Goal: Find specific page/section: Find specific page/section

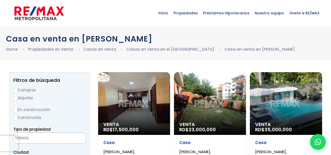
select select
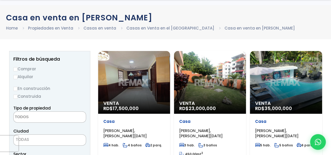
scroll to position [31, 0]
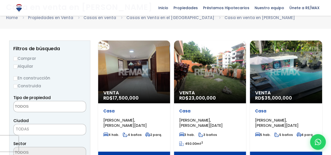
click at [210, 73] on div "Venta RD$ 23,000,000" at bounding box center [210, 72] width 72 height 63
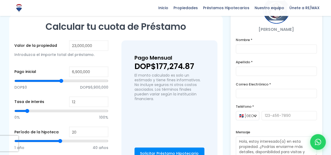
scroll to position [377, 0]
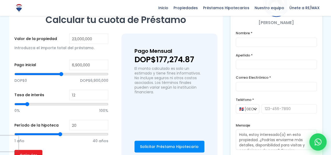
click at [314, 139] on div at bounding box center [318, 142] width 17 height 17
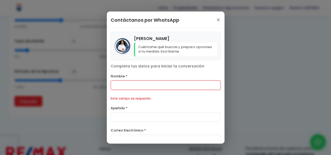
scroll to position [431, 0]
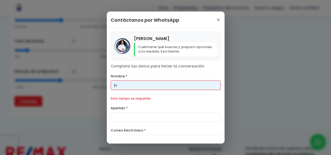
type input "[PERSON_NAME]"
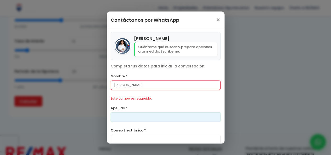
type input "[PERSON_NAME] FAMILIA"
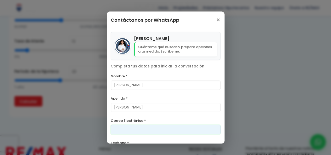
click at [167, 132] on input "Correo Electrónico *" at bounding box center [166, 129] width 110 height 9
type input "[EMAIL_ADDRESS][DOMAIN_NAME]"
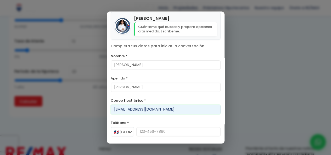
scroll to position [21, 0]
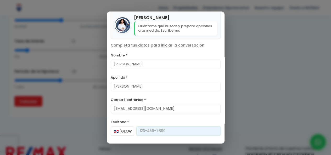
click at [146, 131] on input "Teléfono *" at bounding box center [178, 130] width 84 height 9
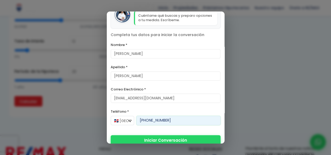
type input "[PHONE_NUMBER]"
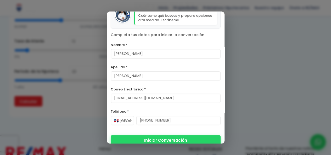
click at [199, 139] on button "Iniciar Conversación" at bounding box center [166, 140] width 110 height 10
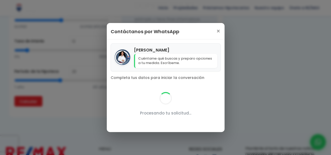
scroll to position [0, 0]
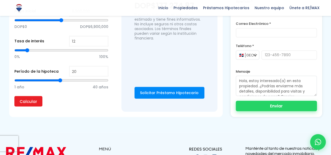
click at [294, 102] on button "Enviar" at bounding box center [276, 106] width 81 height 10
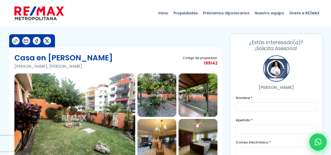
click at [318, 141] on icon at bounding box center [318, 142] width 7 height 7
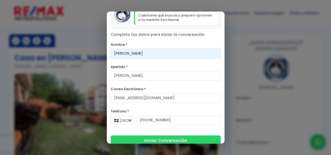
scroll to position [38, 0]
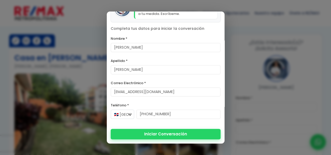
click at [190, 134] on button "Iniciar Conversación" at bounding box center [166, 134] width 110 height 10
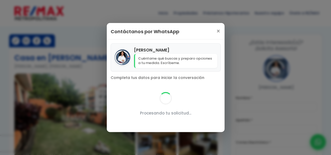
scroll to position [0, 0]
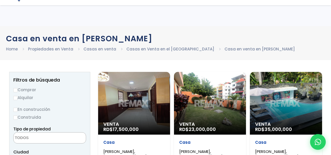
select select
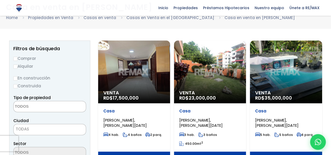
scroll to position [31, 0]
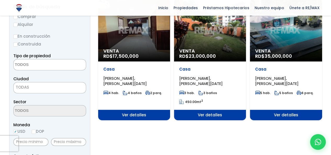
scroll to position [63, 0]
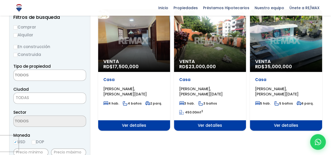
click at [125, 43] on div "Venta RD$ 17,500,000" at bounding box center [134, 40] width 72 height 63
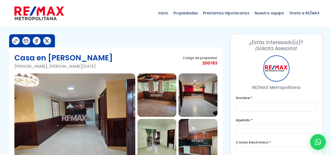
type input "[PERSON_NAME]"
type input "[PERSON_NAME] FAMILIA"
type input "[EMAIL_ADDRESS][DOMAIN_NAME]"
type input "[PHONE_NUMBER]"
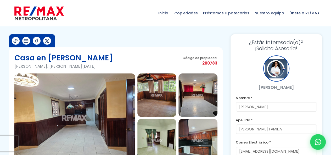
click at [156, 65] on div "Casa en [PERSON_NAME] [PERSON_NAME], [PERSON_NAME][DATE] Código de propiedad: 2…" at bounding box center [115, 63] width 203 height 21
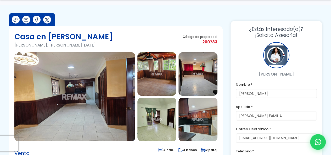
scroll to position [31, 0]
